Goal: Task Accomplishment & Management: Complete application form

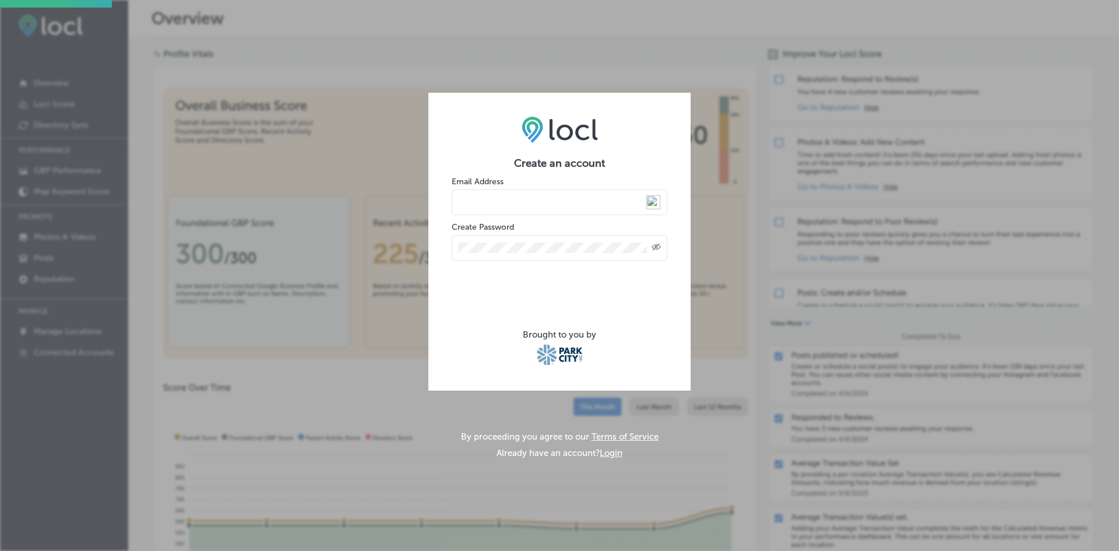
click at [477, 201] on input "email" at bounding box center [560, 202] width 216 height 26
type input "[PERSON_NAME][EMAIL_ADDRESS][DOMAIN_NAME]"
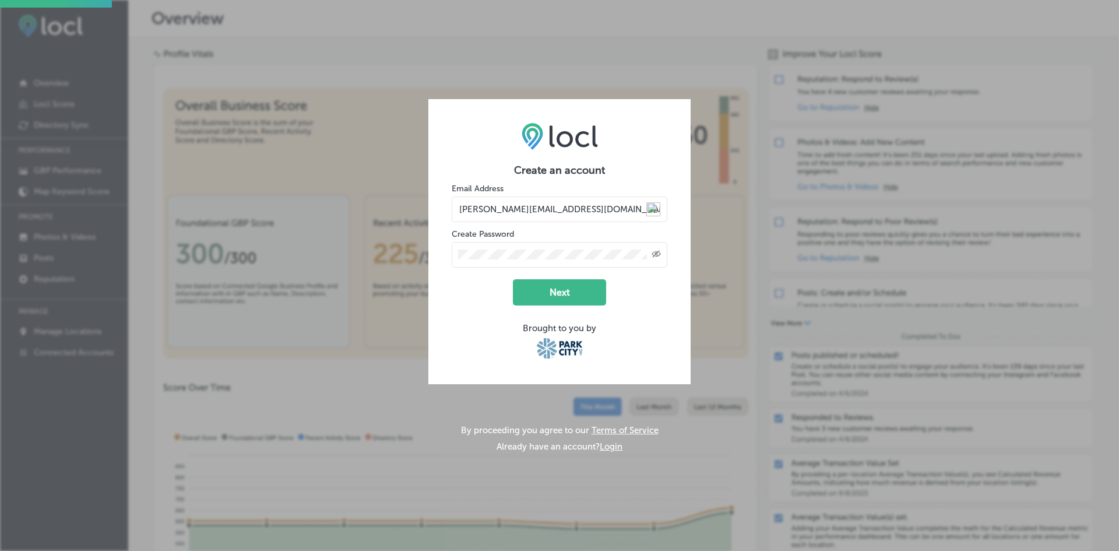
click at [552, 292] on button "Next" at bounding box center [559, 292] width 93 height 26
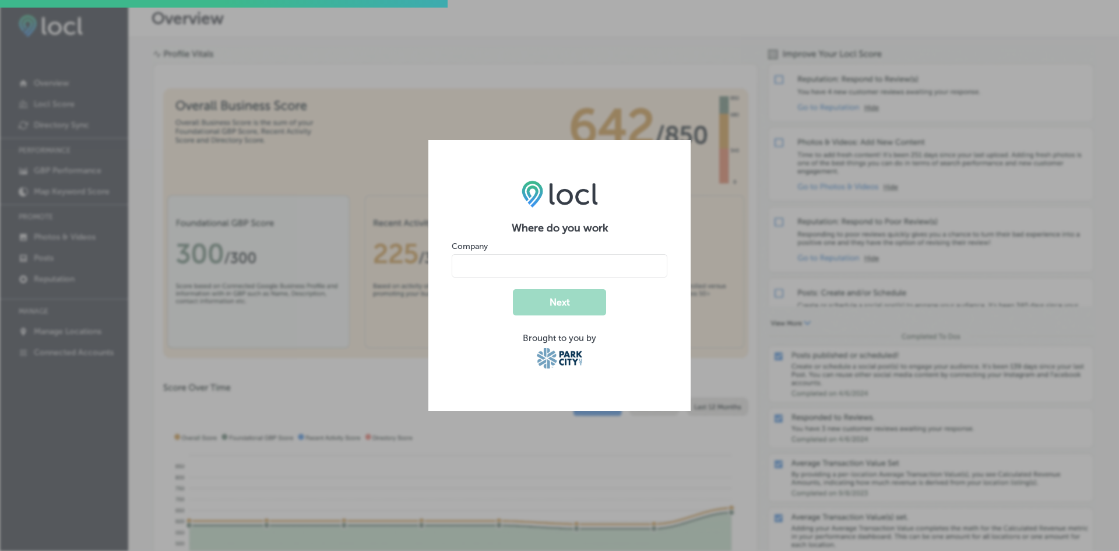
click at [496, 270] on input "name" at bounding box center [560, 265] width 216 height 23
type input "Atmosphere Spas"
click at [560, 302] on button "Next" at bounding box center [559, 302] width 93 height 26
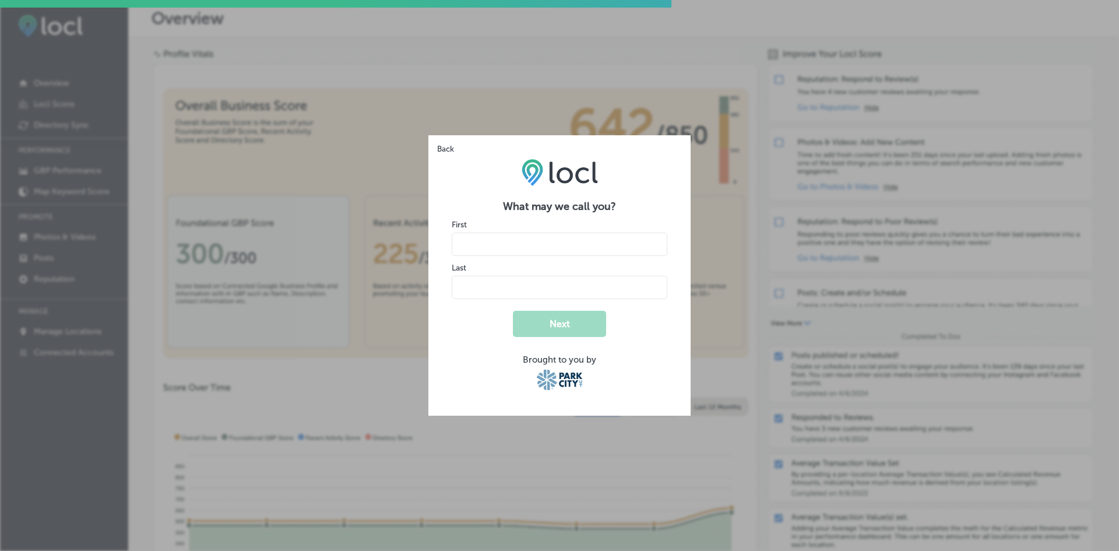
click at [510, 244] on input "name" at bounding box center [560, 243] width 216 height 23
type input "[PERSON_NAME]"
click at [472, 290] on input "name" at bounding box center [560, 287] width 216 height 23
type input "[PERSON_NAME]"
click at [475, 345] on form "What may we call you? First Last Next Brought to you by" at bounding box center [560, 296] width 216 height 192
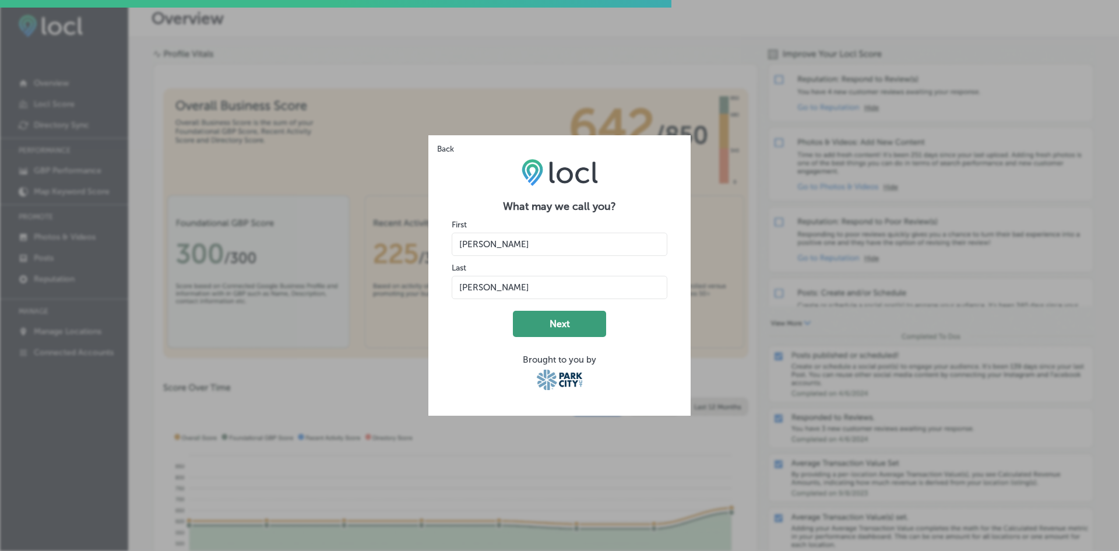
click at [552, 327] on button "Next" at bounding box center [559, 324] width 93 height 26
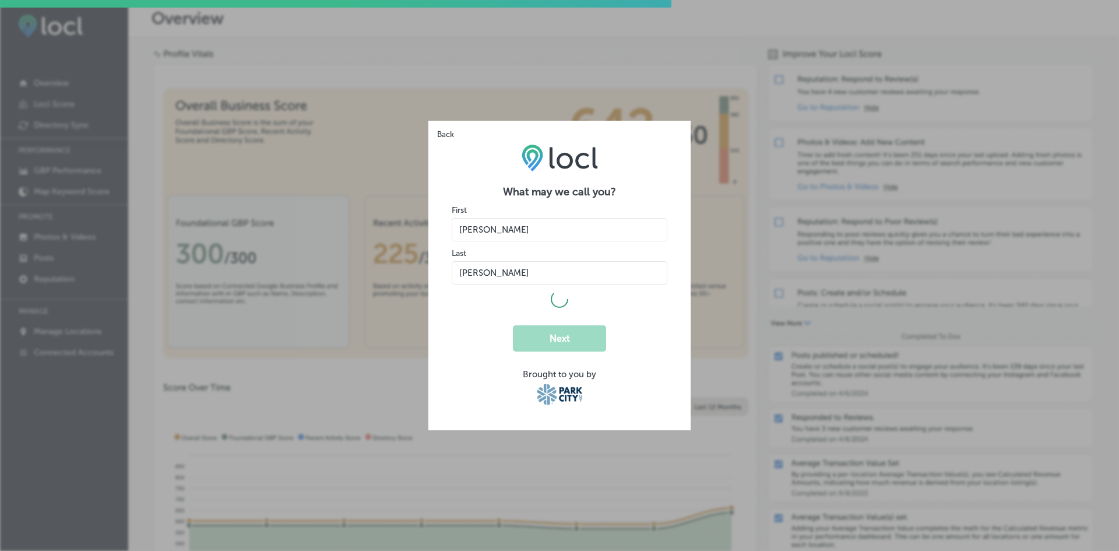
select select "US"
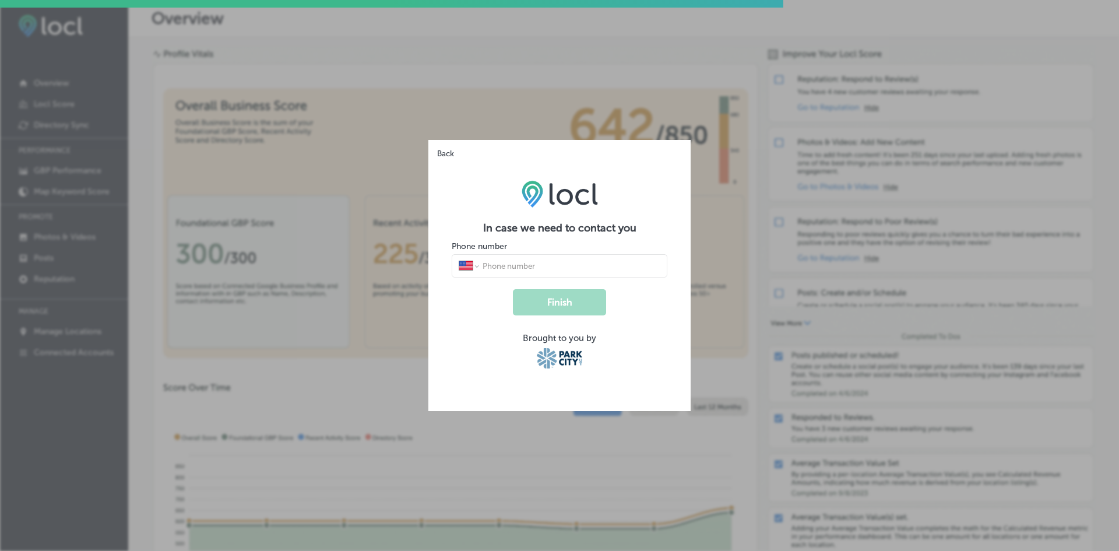
click at [525, 267] on input "tel" at bounding box center [570, 265] width 179 height 10
type input "[PHONE_NUMBER]"
click at [583, 296] on button "Finish" at bounding box center [559, 302] width 93 height 26
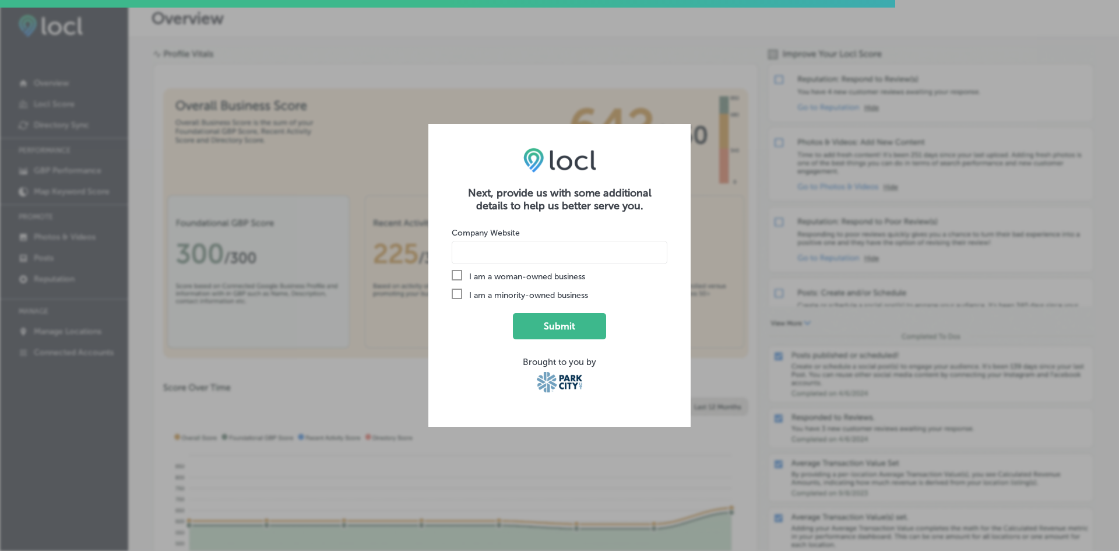
click at [482, 254] on input at bounding box center [560, 252] width 216 height 23
type input "[DOMAIN_NAME]"
click at [531, 330] on button "Submit" at bounding box center [559, 326] width 93 height 26
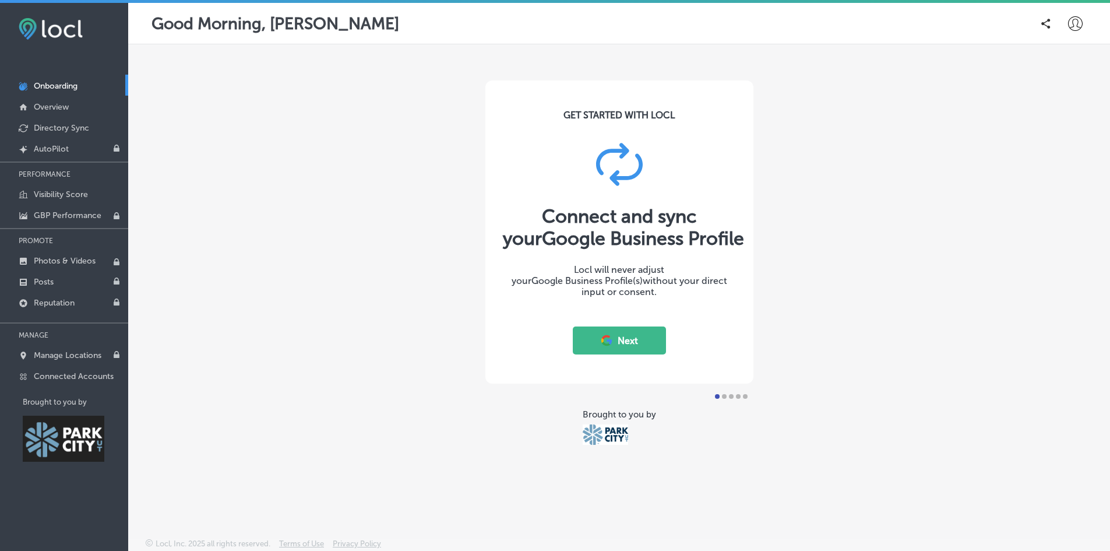
click at [627, 343] on button "Next" at bounding box center [619, 340] width 93 height 28
